Goal: Find specific page/section: Find specific page/section

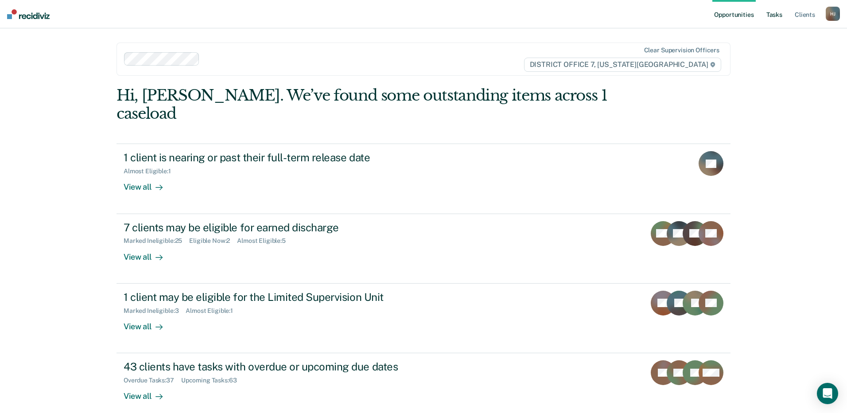
click at [775, 16] on link "Tasks" at bounding box center [775, 14] width 20 height 28
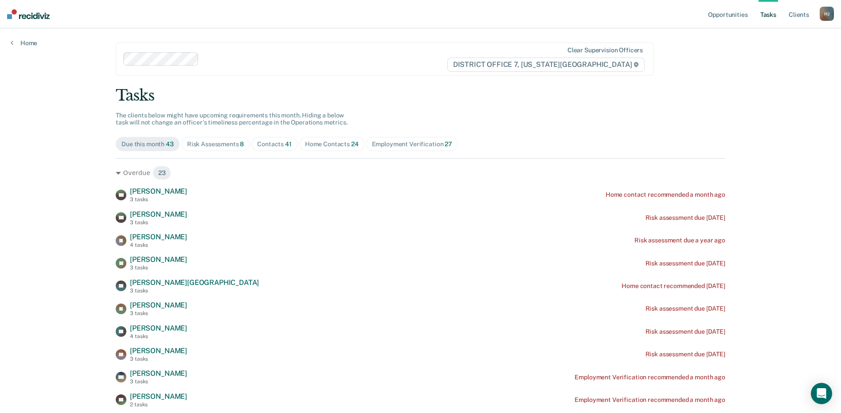
click at [325, 149] on span "Home Contacts 24" at bounding box center [331, 144] width 65 height 14
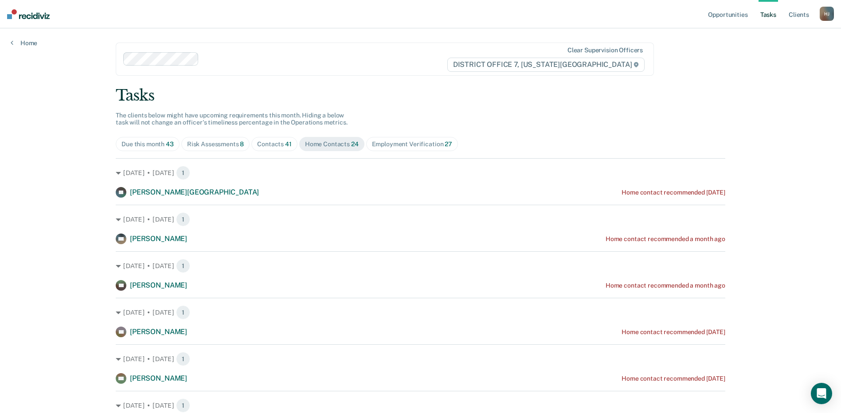
click at [270, 148] on span "Contacts 41" at bounding box center [274, 144] width 46 height 14
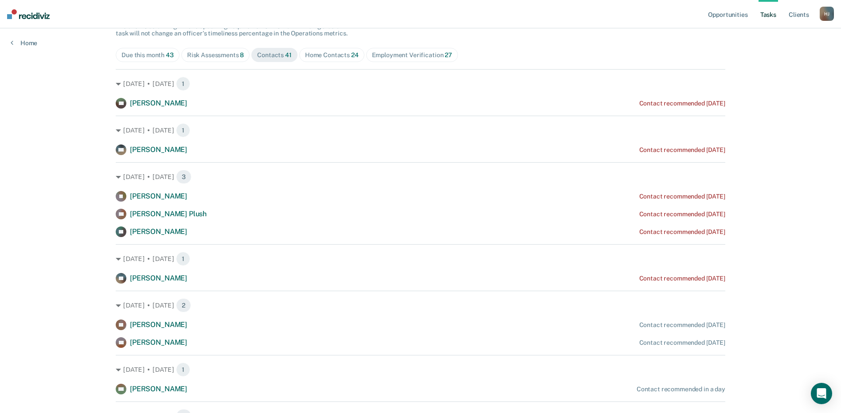
scroll to position [89, 0]
click at [324, 52] on div "Home Contacts 24" at bounding box center [332, 56] width 54 height 8
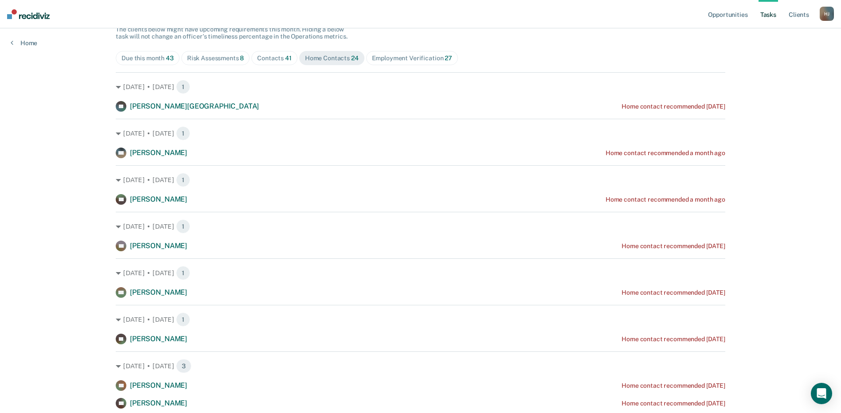
scroll to position [0, 0]
